Goal: Transaction & Acquisition: Purchase product/service

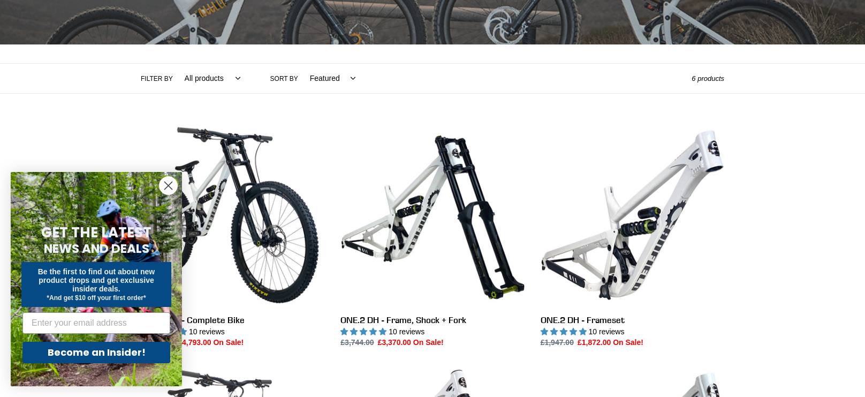
scroll to position [193, 0]
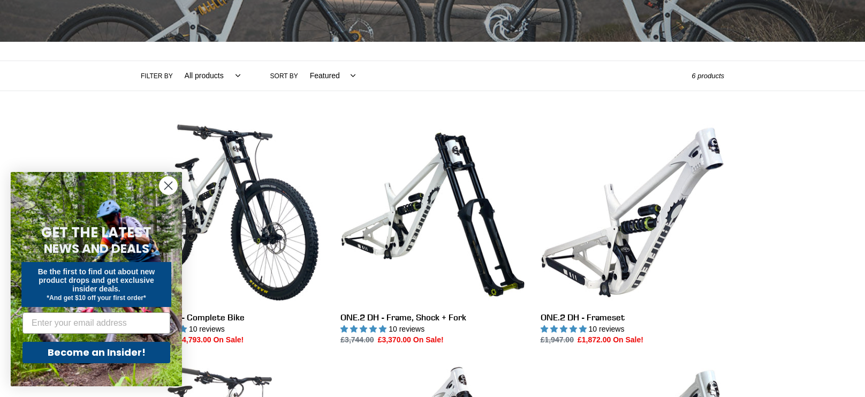
click at [165, 192] on circle "Close dialog" at bounding box center [169, 186] width 18 height 18
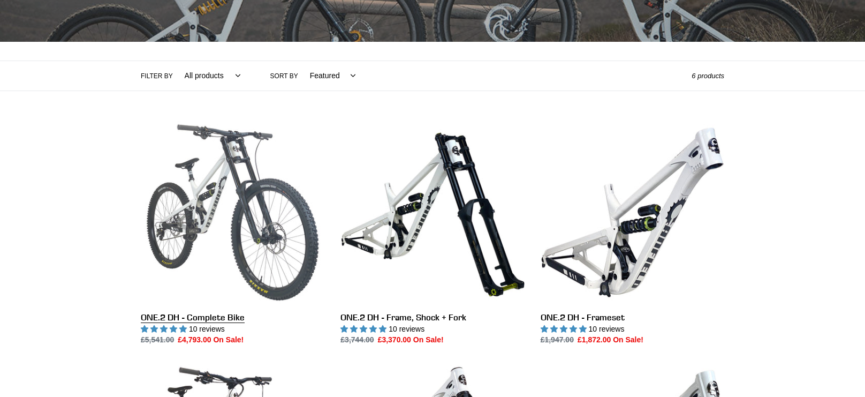
click at [200, 200] on link "ONE.2 DH - Complete Bike" at bounding box center [233, 232] width 184 height 225
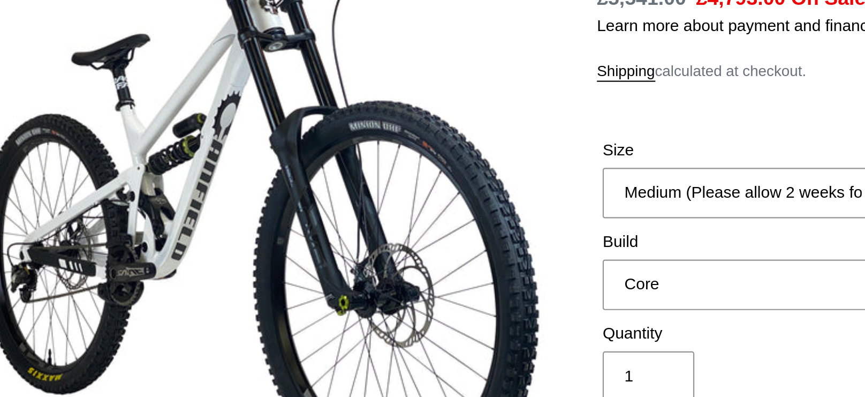
select select "highest-rating"
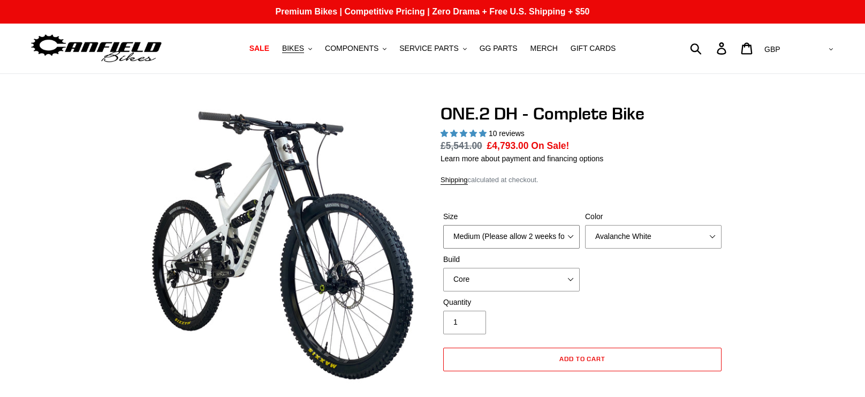
click at [523, 238] on select "Medium (Please allow 2 weeks for delivery) Large (Sold Out)" at bounding box center [511, 237] width 137 height 24
click at [507, 235] on select "Medium (Please allow 2 weeks for delivery) Large (Sold Out)" at bounding box center [511, 237] width 137 height 24
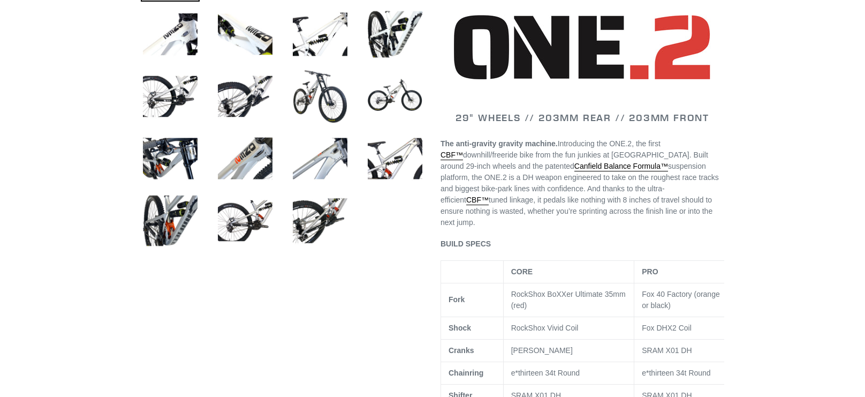
scroll to position [465, 0]
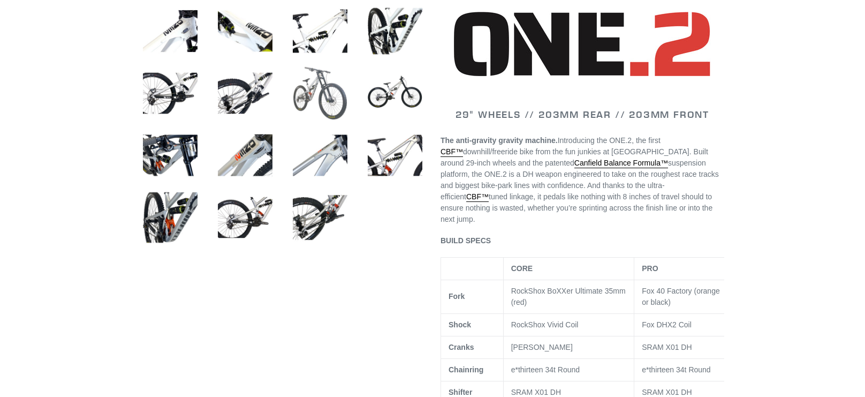
click at [318, 78] on img at bounding box center [320, 93] width 59 height 59
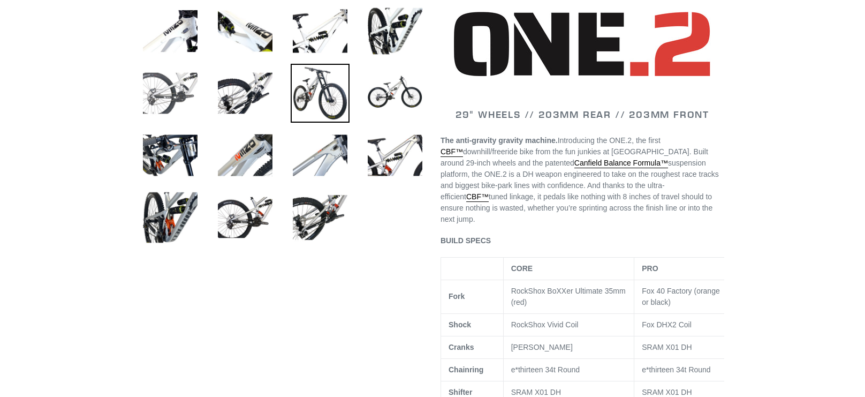
click at [155, 95] on img at bounding box center [170, 93] width 59 height 59
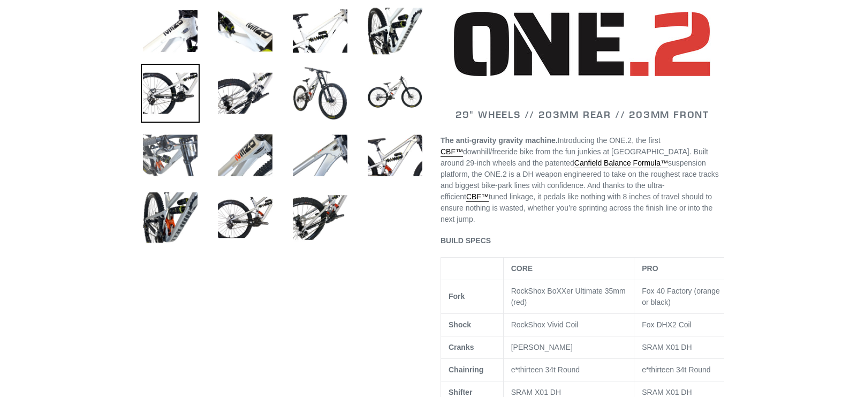
click at [187, 142] on img at bounding box center [170, 155] width 59 height 59
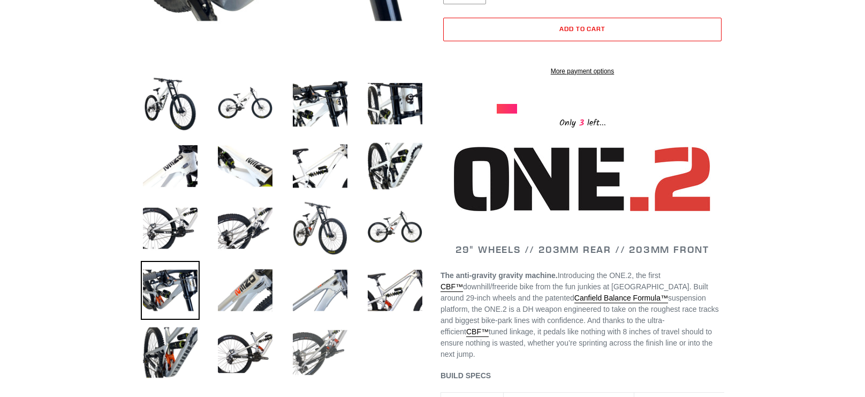
scroll to position [334, 0]
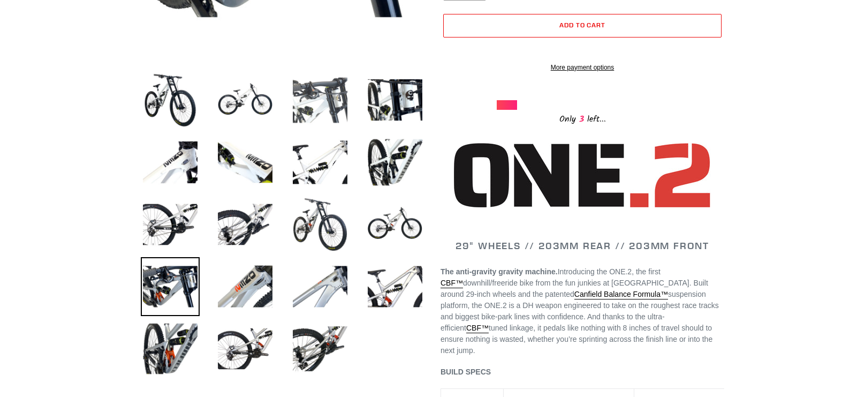
click at [322, 86] on img at bounding box center [320, 100] width 59 height 59
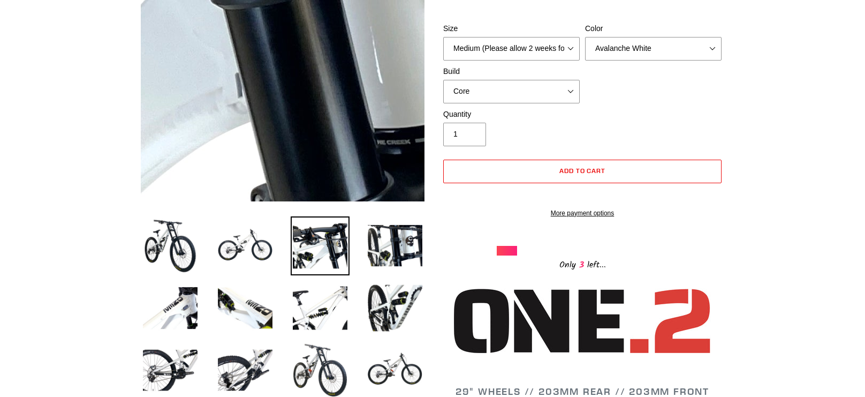
scroll to position [189, 0]
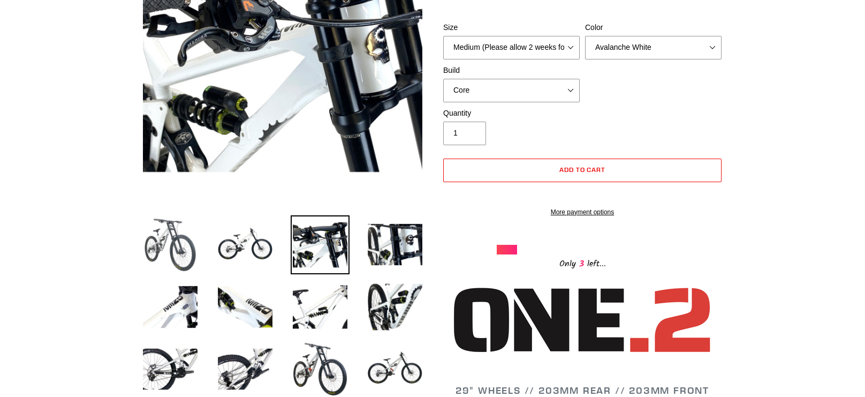
click at [171, 240] on img at bounding box center [170, 244] width 59 height 59
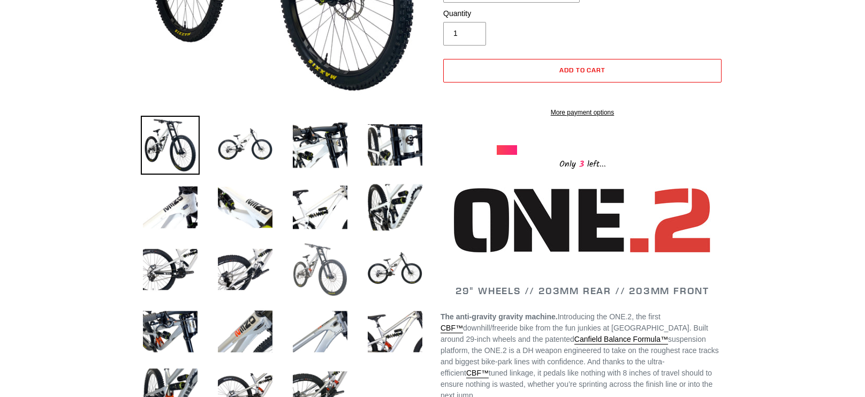
click at [309, 273] on img at bounding box center [320, 269] width 59 height 59
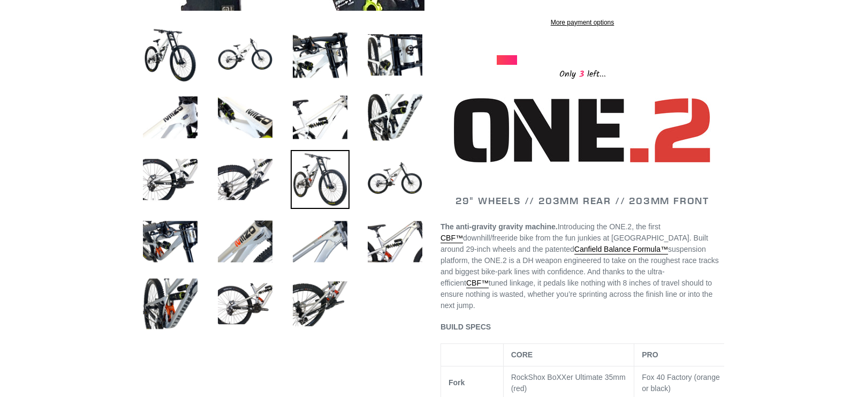
scroll to position [381, 0]
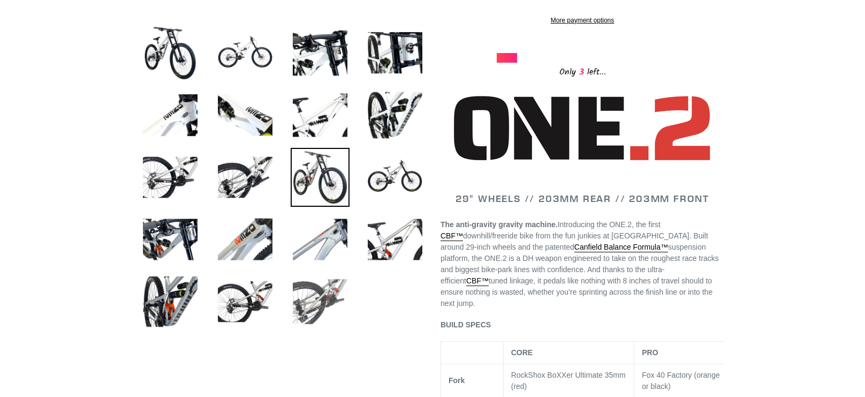
click at [318, 286] on img at bounding box center [320, 301] width 59 height 59
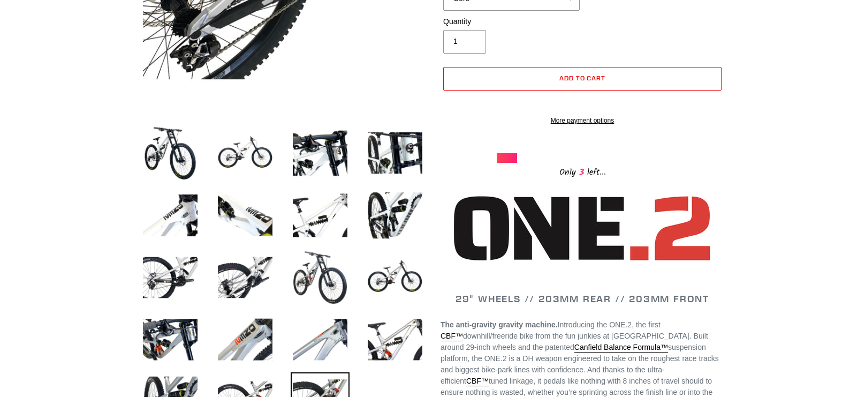
scroll to position [284, 0]
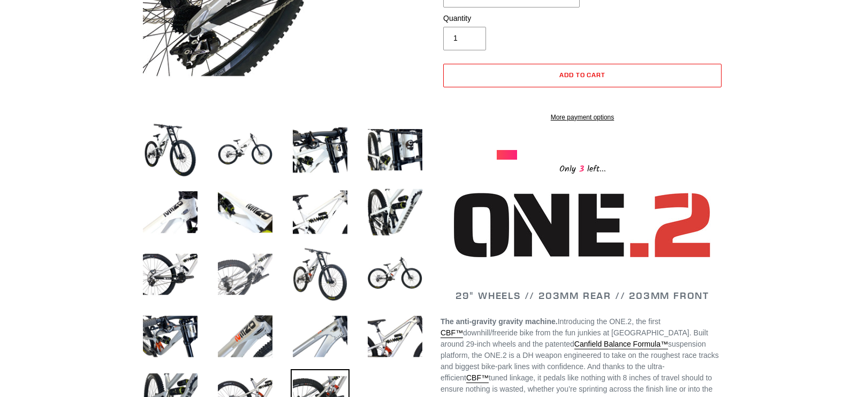
click at [251, 275] on img at bounding box center [245, 274] width 59 height 59
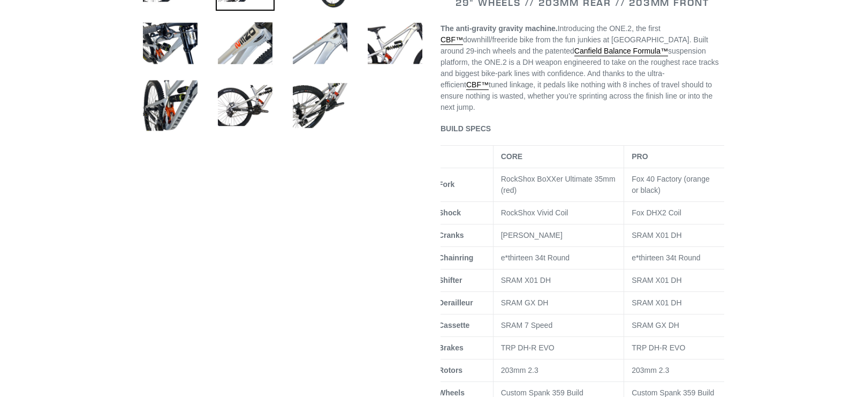
scroll to position [568, 0]
